Goal: Task Accomplishment & Management: Manage account settings

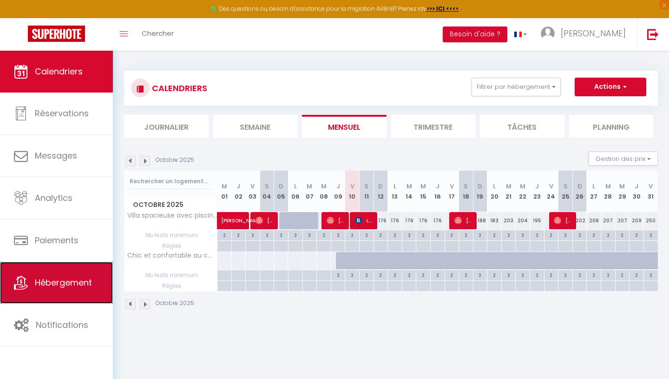
click at [46, 286] on span "Hébergement" at bounding box center [63, 282] width 57 height 12
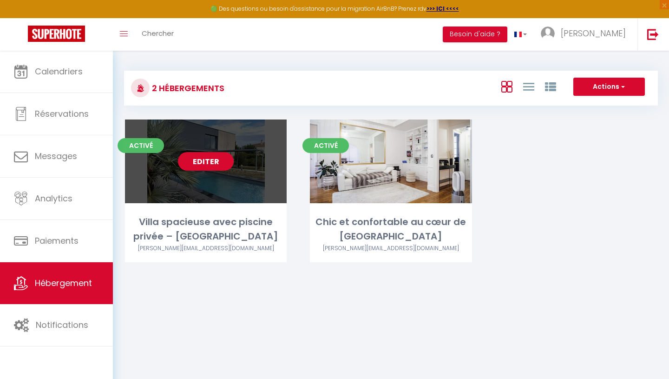
click at [216, 162] on link "Editer" at bounding box center [206, 161] width 56 height 19
select select "3"
select select "2"
select select "1"
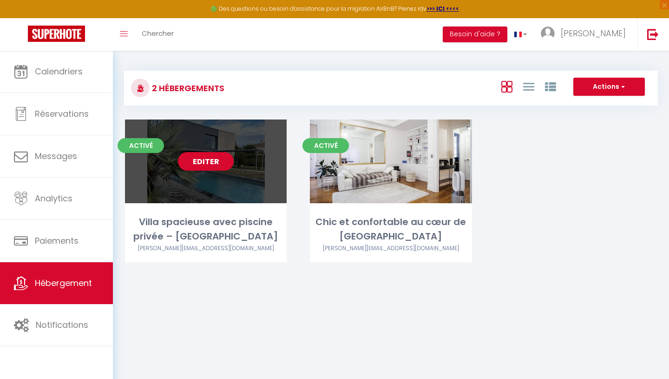
select select "28"
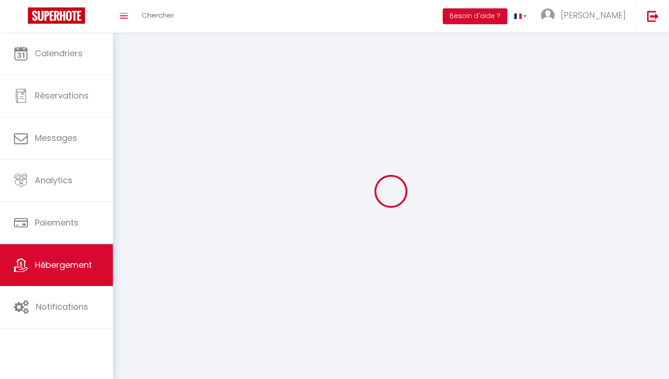
select select
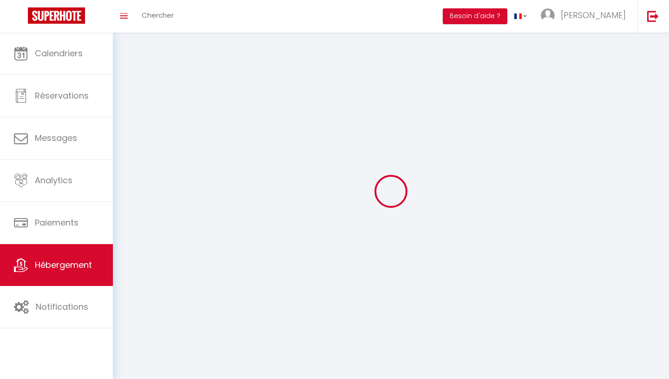
select select
checkbox input "false"
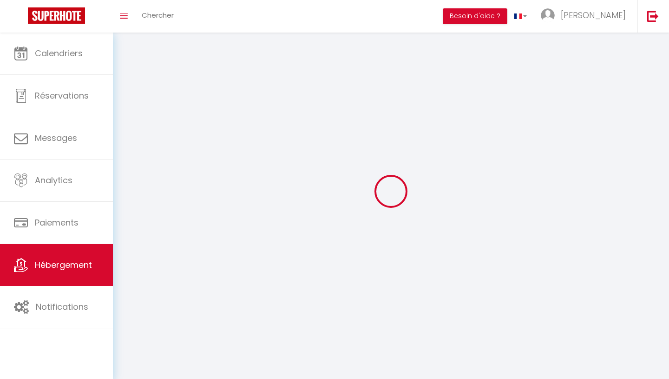
select select
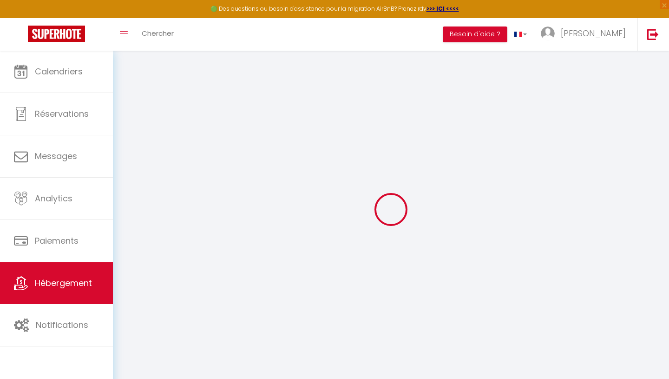
select select
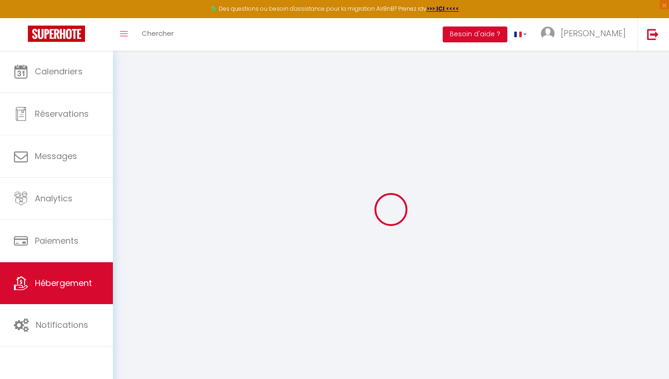
select select
checkbox input "false"
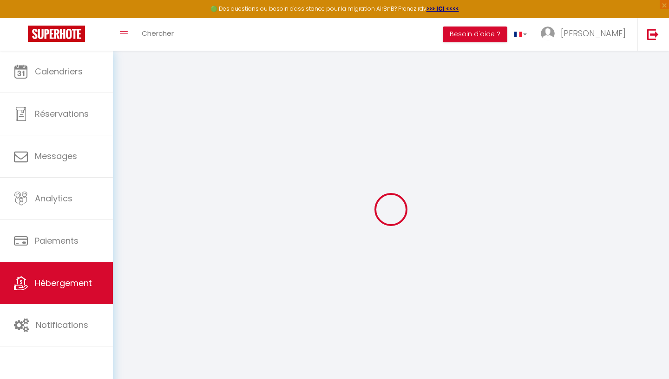
select select
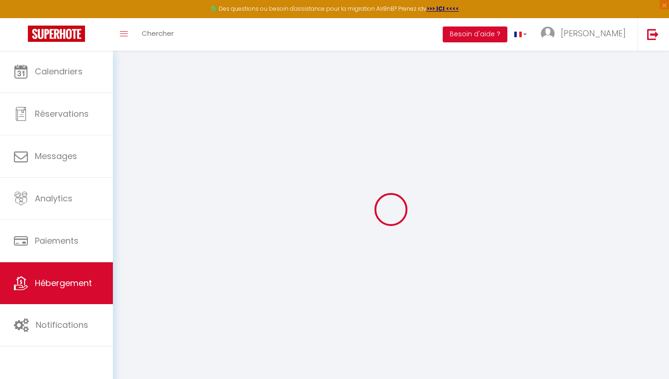
select select
checkbox input "false"
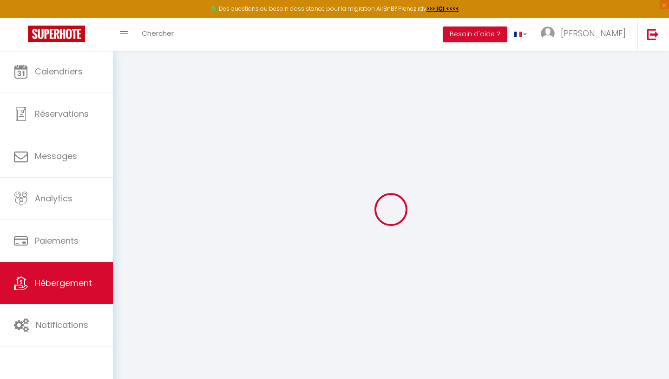
checkbox input "false"
select select
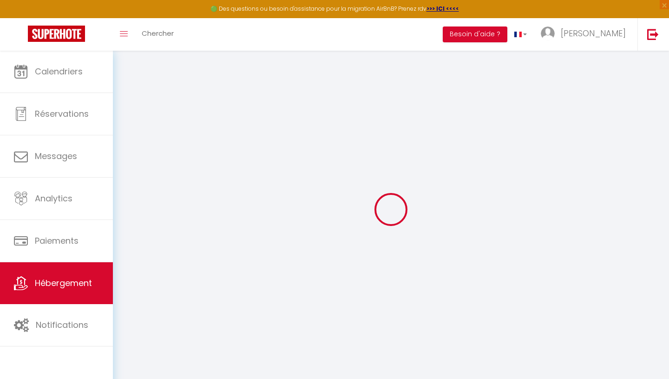
select select
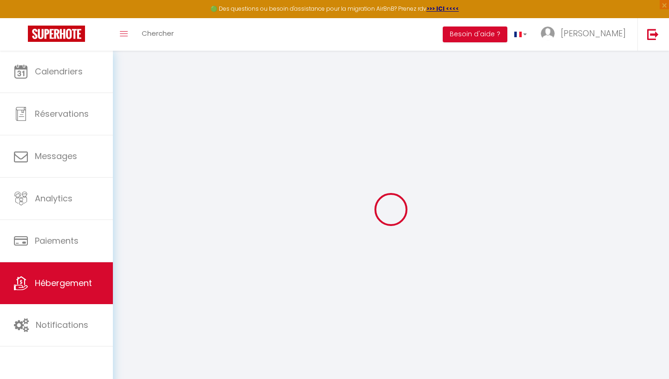
checkbox input "false"
select select
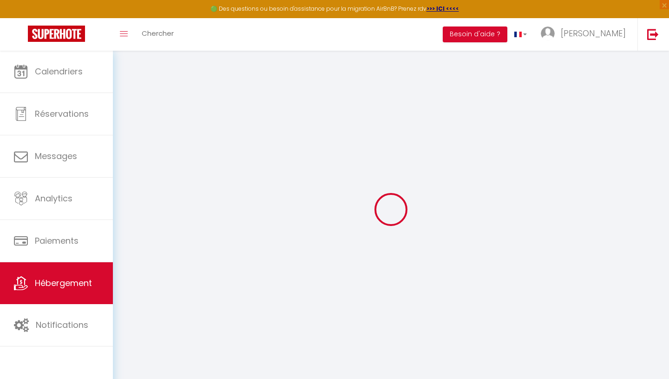
select select
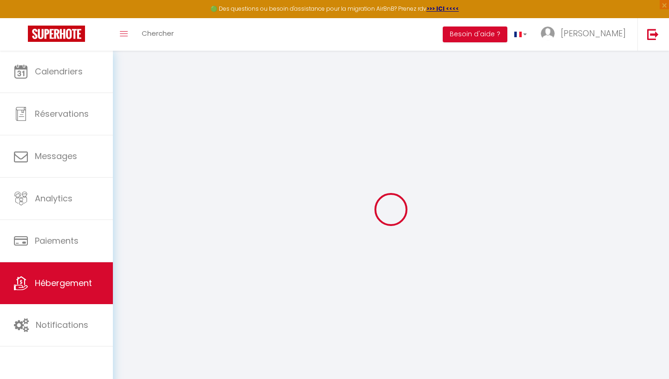
select select
checkbox input "false"
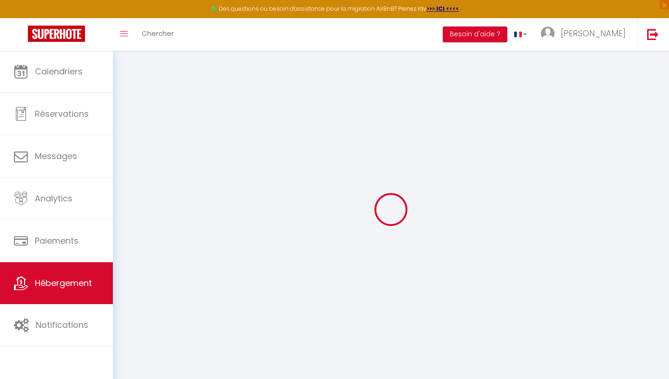
checkbox input "false"
select select
type input "Villa spacieuse avec piscine privée – [GEOGRAPHIC_DATA]"
select select "houses"
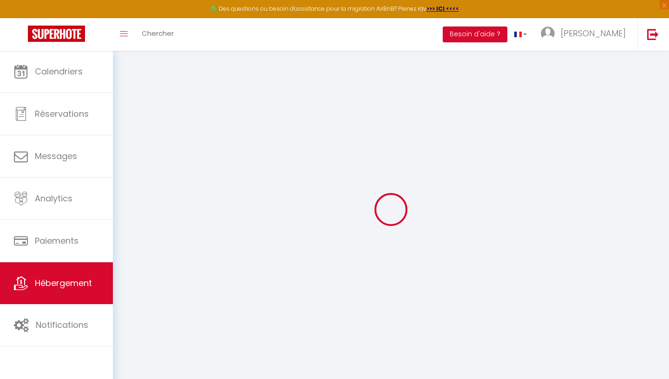
select select "10"
select select "5"
select select "3"
type input "160"
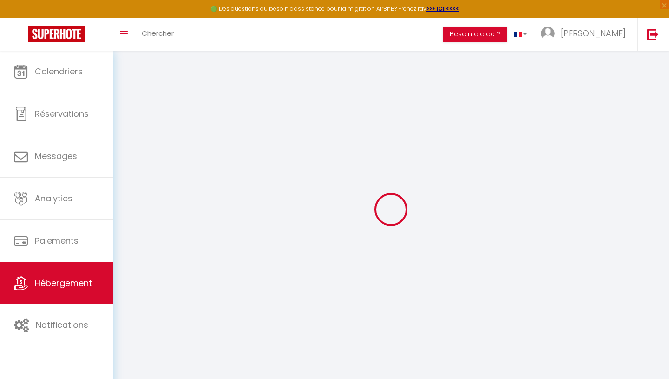
select select
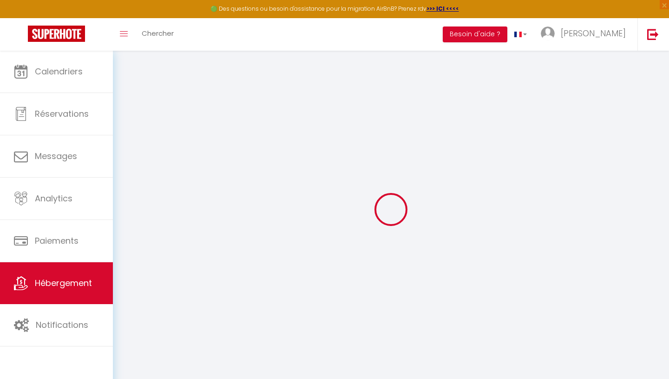
select select
type input "61 Chemin de Canto-Laouzeto"
type input "31100"
type input "[GEOGRAPHIC_DATA]"
type input "[PERSON_NAME][EMAIL_ADDRESS][DOMAIN_NAME]"
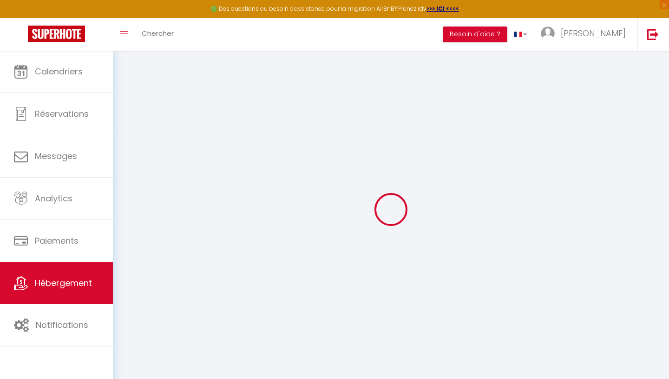
select select
checkbox input "false"
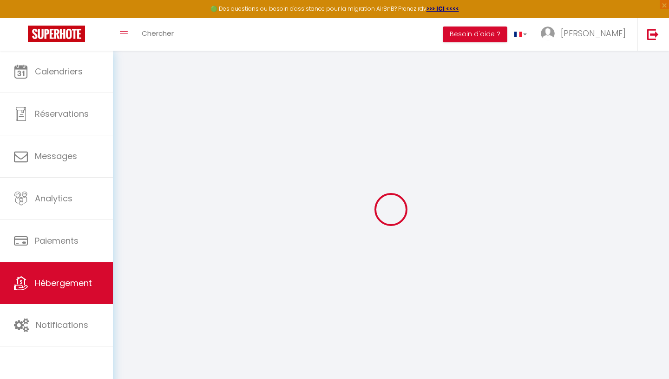
type input "0"
select select
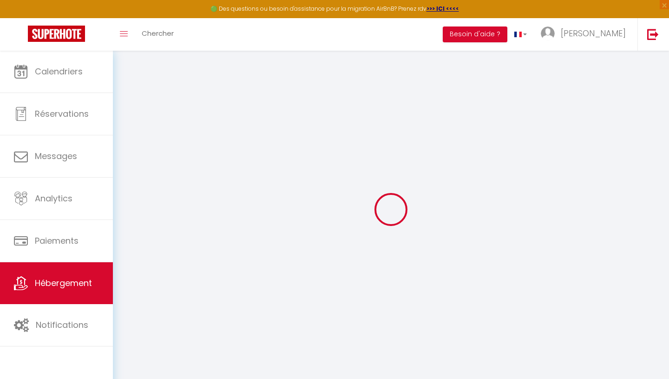
select select
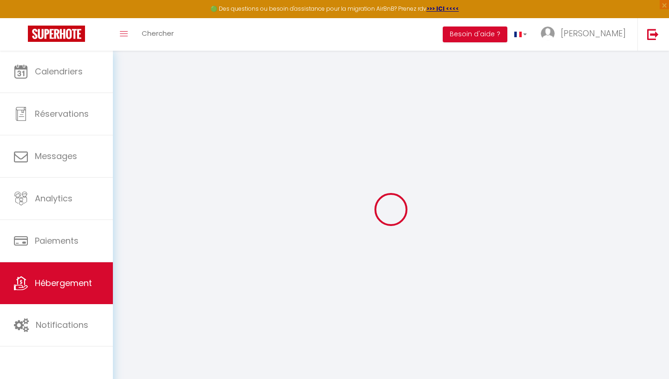
select select
checkbox input "false"
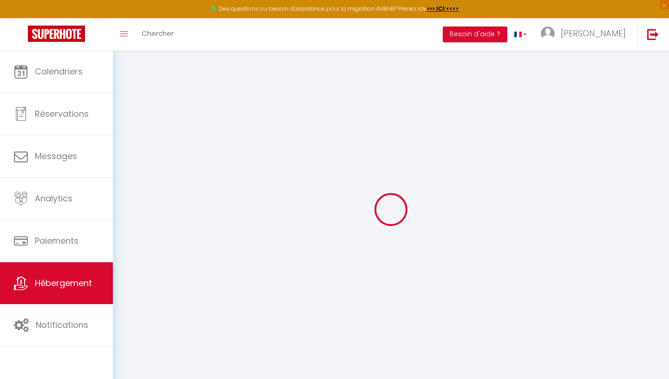
select select
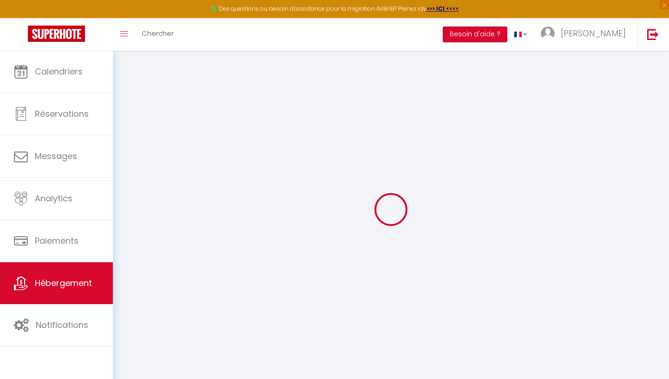
select select
checkbox input "false"
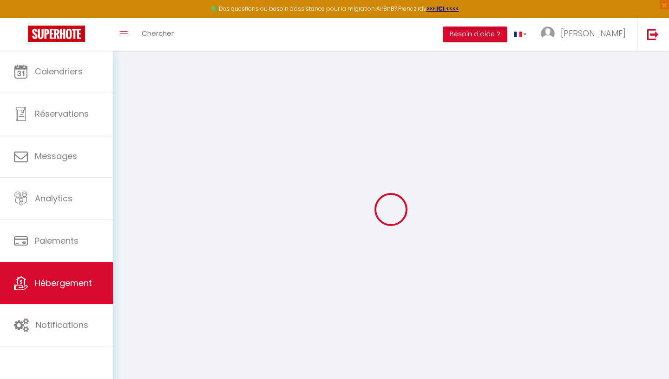
checkbox input "false"
select select "villa"
select select
checkbox input "false"
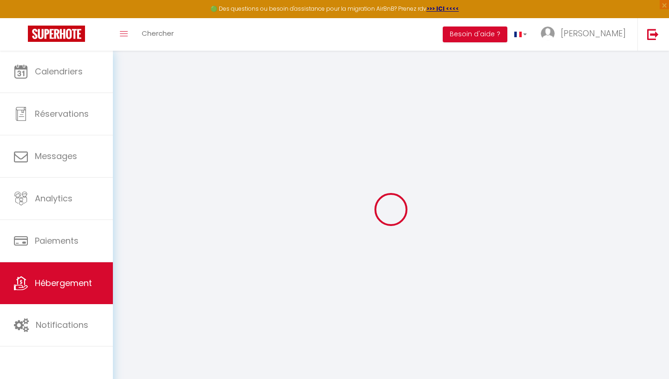
checkbox input "false"
select select "18:00"
select select "23:45"
select select "11:00"
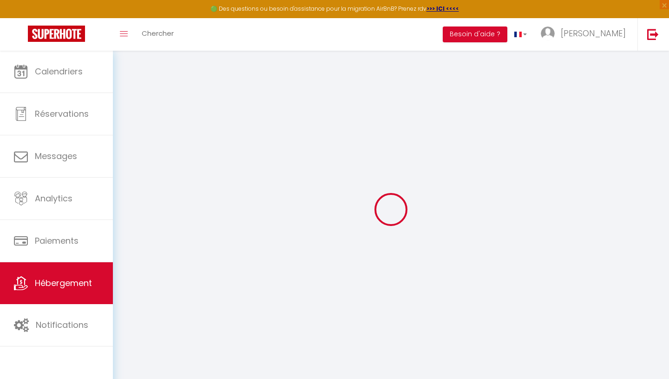
select select "30"
select select "120"
select select "14:00"
select select
checkbox input "false"
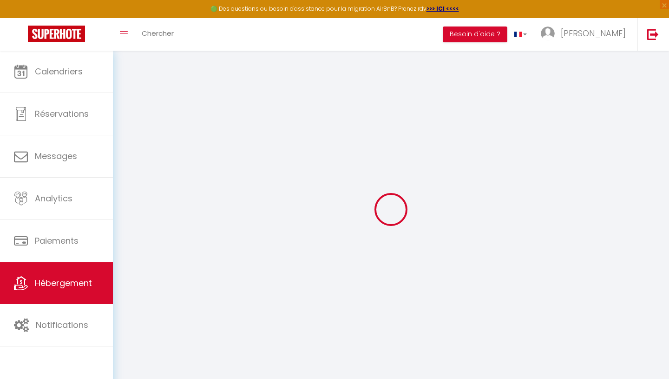
checkbox input "false"
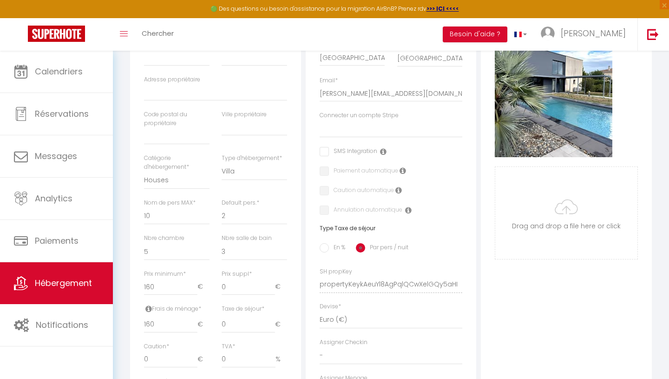
scroll to position [204, 0]
click at [168, 285] on input "160" at bounding box center [170, 286] width 53 height 17
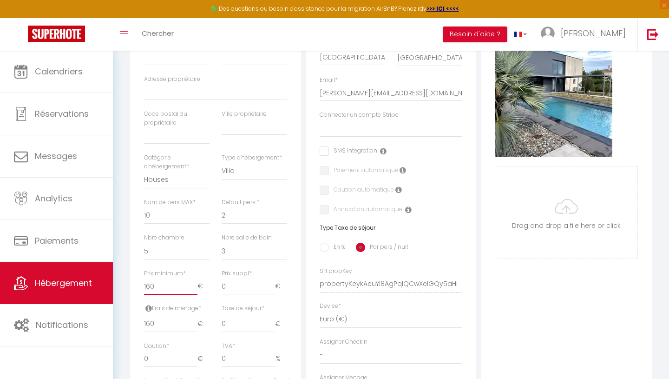
drag, startPoint x: 168, startPoint y: 285, endPoint x: 138, endPoint y: 285, distance: 29.3
click at [138, 285] on div "Prix minimum * 160 €" at bounding box center [177, 286] width 78 height 35
click at [150, 284] on input "160" at bounding box center [170, 286] width 53 height 17
type input "2"
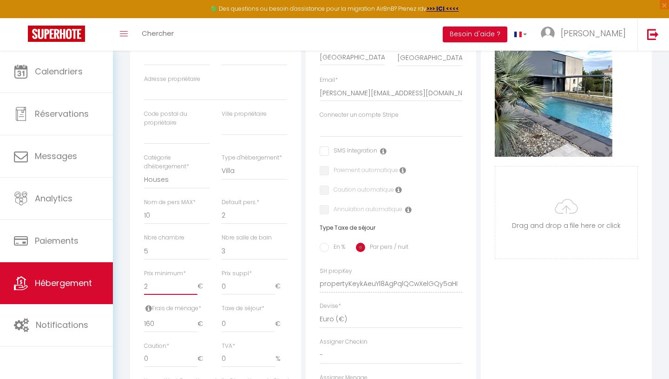
select select
checkbox input "false"
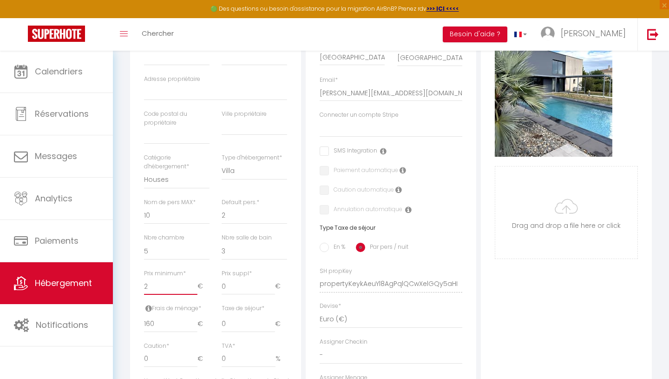
type input "20"
select select
checkbox input "false"
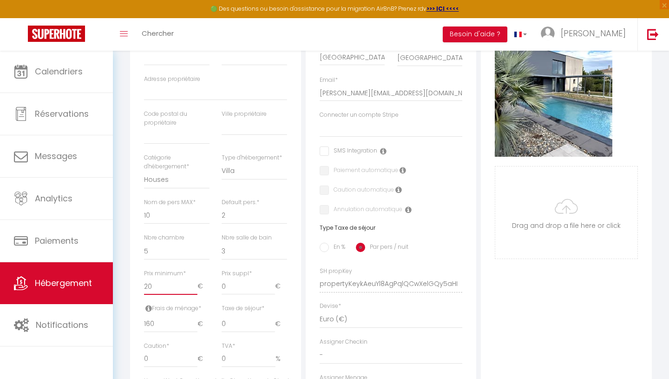
checkbox input "false"
type input "200"
select select
checkbox input "false"
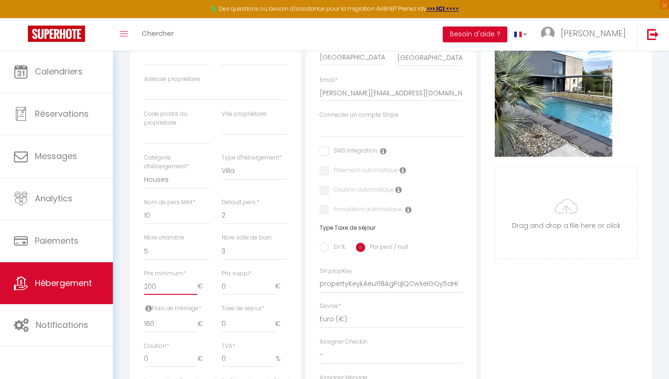
checkbox input "false"
type input "198"
select select
checkbox input "false"
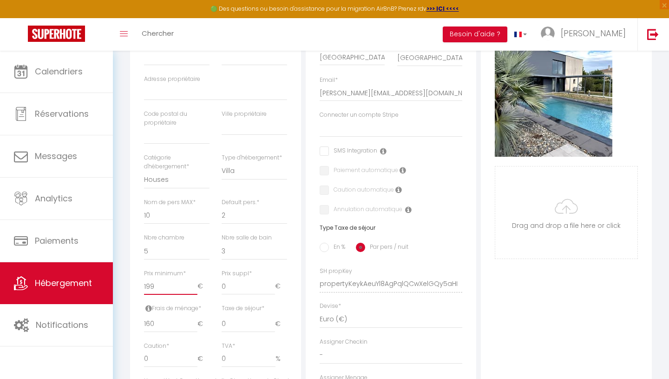
checkbox input "false"
select select
checkbox input "false"
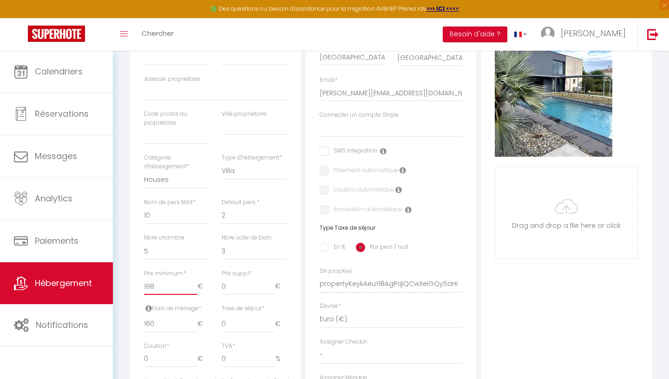
checkbox input "false"
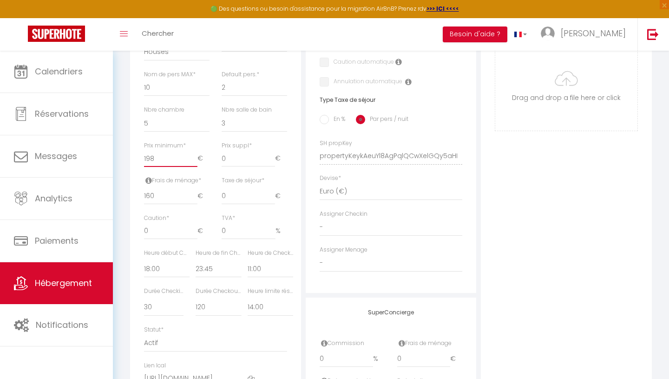
scroll to position [335, 0]
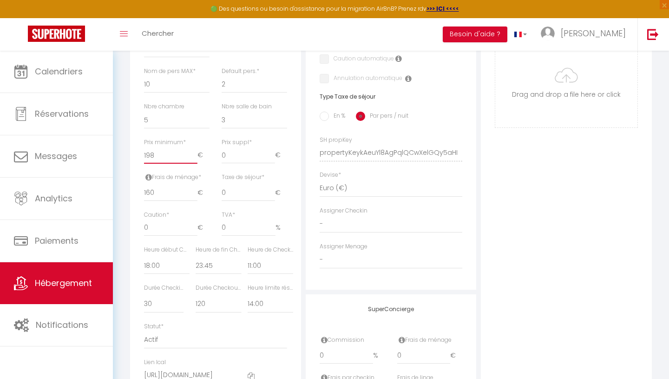
type input "19"
select select
checkbox input "false"
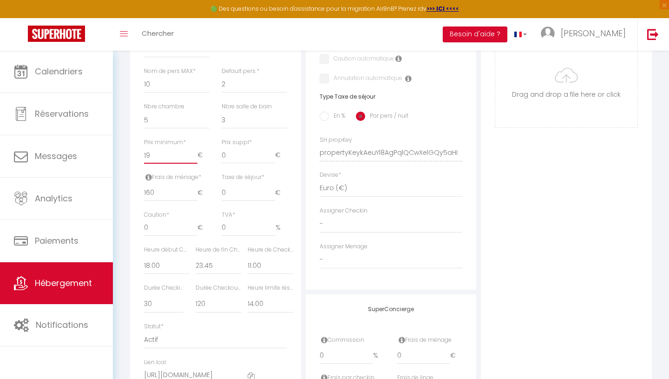
checkbox input "false"
type input "1"
select select
checkbox input "false"
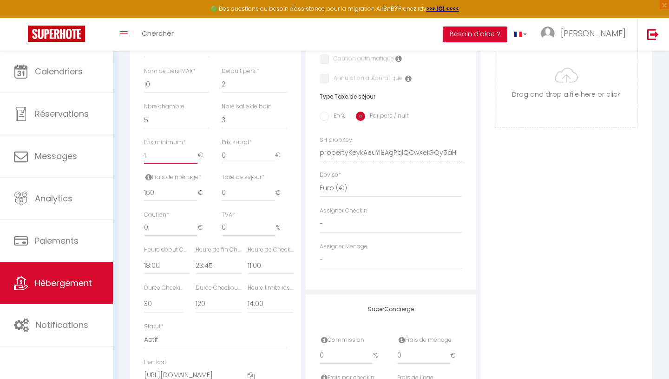
checkbox input "false"
select select
checkbox input "false"
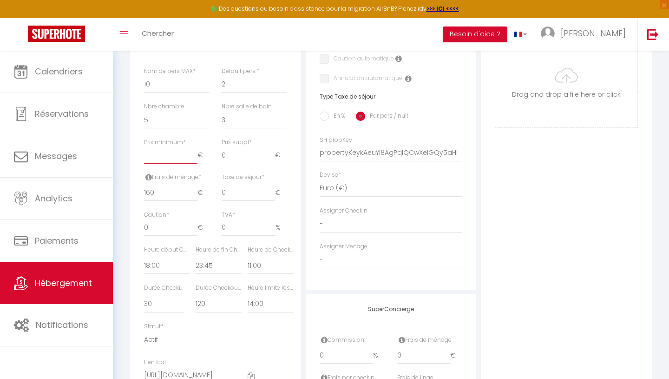
checkbox input "false"
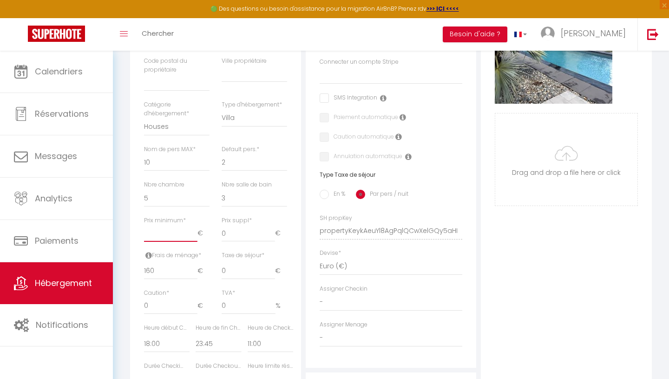
scroll to position [347, 0]
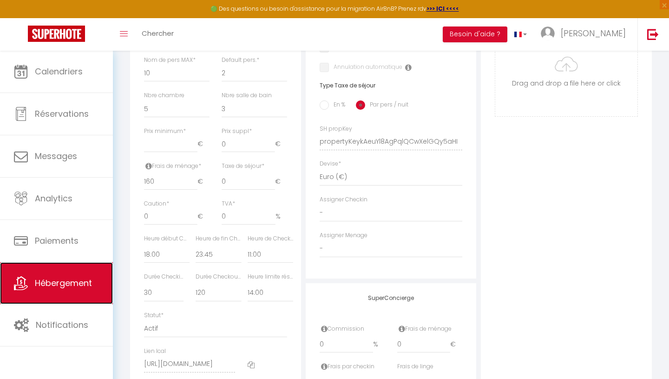
click at [70, 290] on link "Hébergement" at bounding box center [56, 283] width 113 height 42
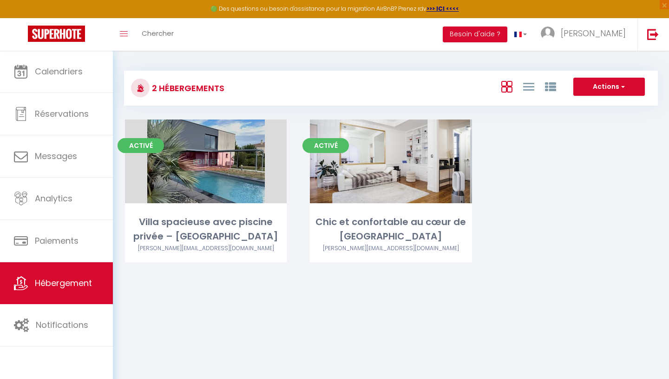
click at [210, 158] on link "Editer" at bounding box center [206, 161] width 56 height 19
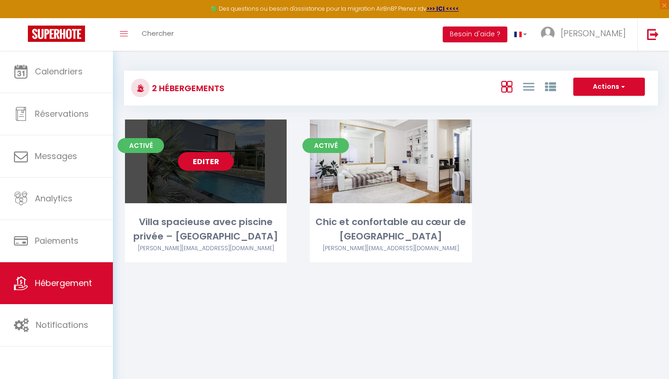
click at [203, 161] on link "Editer" at bounding box center [206, 161] width 56 height 19
click at [209, 161] on link "Editer" at bounding box center [206, 161] width 56 height 19
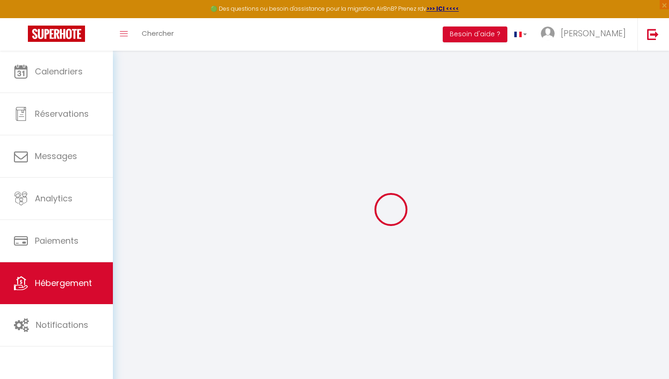
select select "villa"
select select
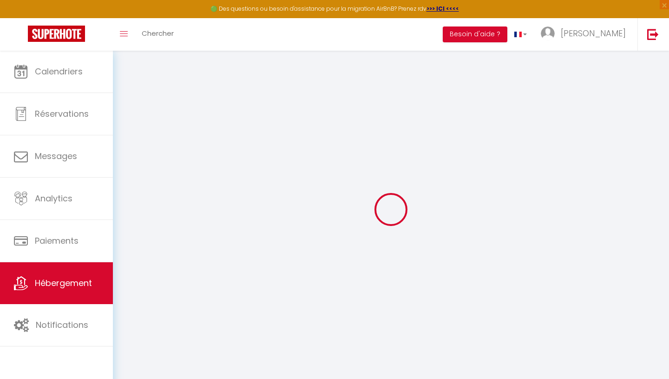
select select
checkbox input "false"
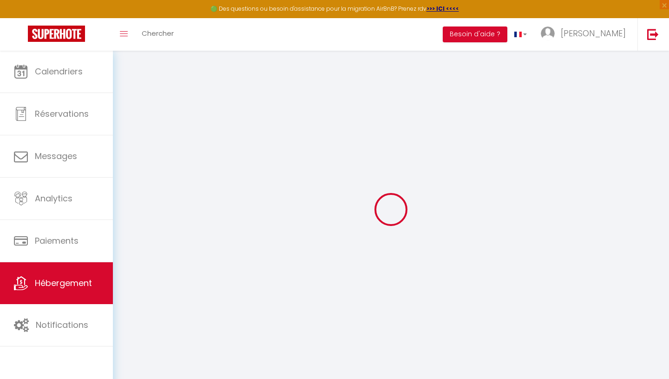
checkbox input "false"
select select
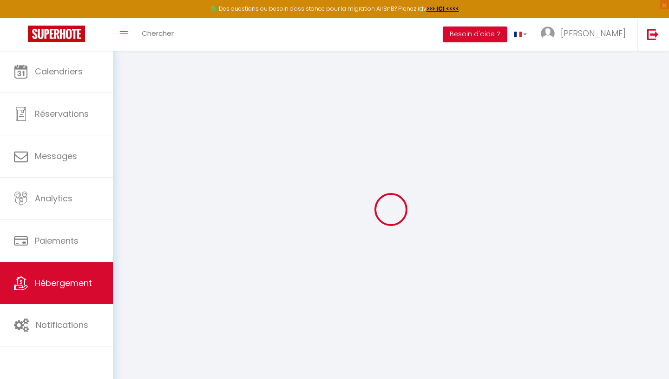
select select
checkbox input "false"
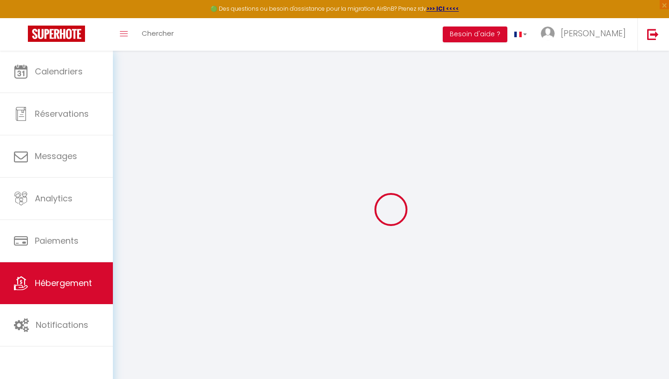
checkbox input "false"
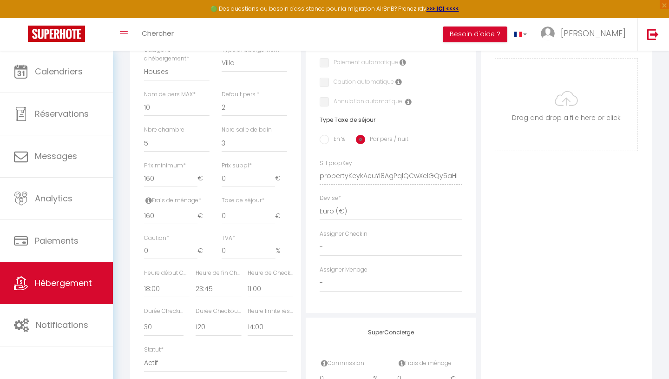
scroll to position [313, 0]
click at [164, 215] on input "160" at bounding box center [170, 215] width 53 height 17
click at [161, 177] on input "160" at bounding box center [170, 177] width 53 height 17
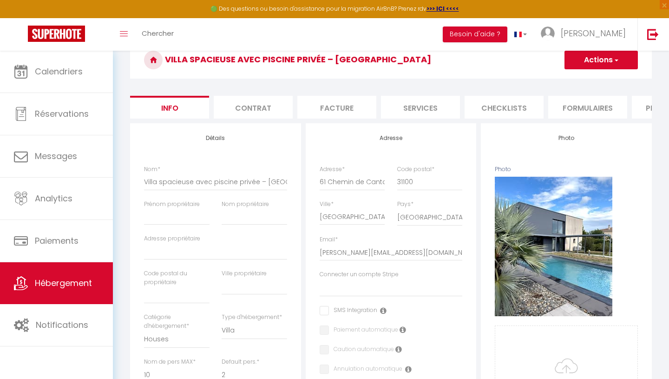
scroll to position [0, 0]
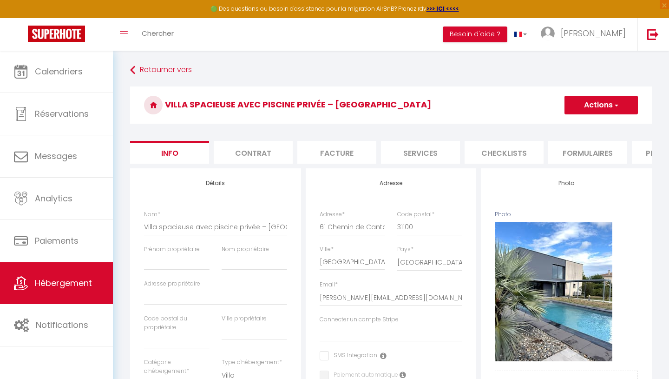
click at [606, 103] on button "Actions" at bounding box center [600, 105] width 73 height 19
click at [576, 126] on input "Enregistrer" at bounding box center [564, 125] width 34 height 9
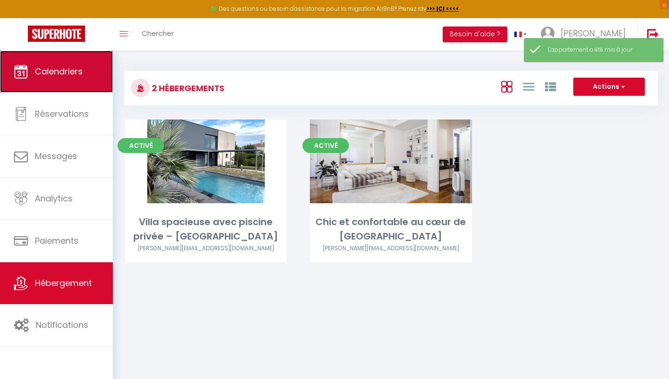
click at [58, 68] on span "Calendriers" at bounding box center [59, 71] width 48 height 12
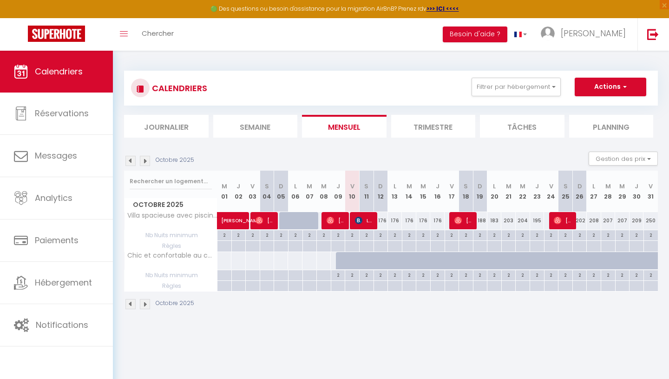
click at [144, 163] on img at bounding box center [145, 161] width 10 height 10
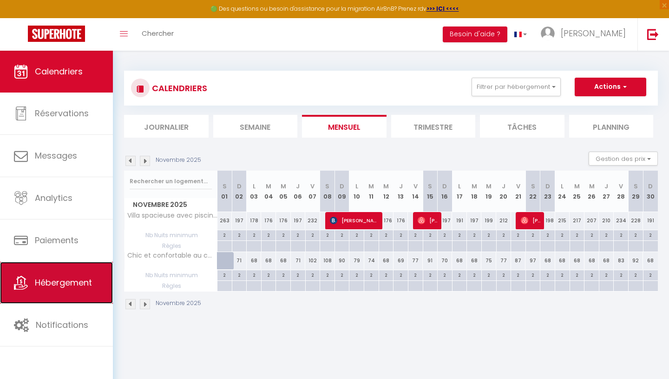
click at [83, 292] on link "Hébergement" at bounding box center [56, 283] width 113 height 42
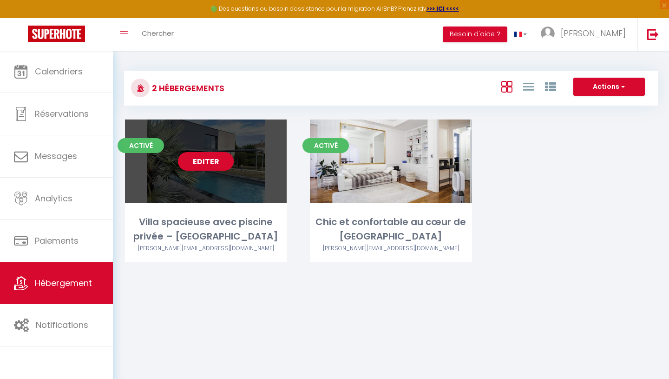
click at [209, 162] on link "Editer" at bounding box center [206, 161] width 56 height 19
click at [213, 157] on link "Editer" at bounding box center [206, 161] width 56 height 19
